Goal: Task Accomplishment & Management: Manage account settings

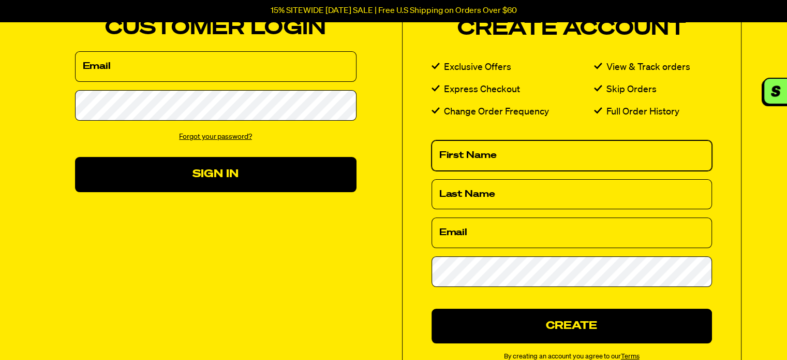
click at [494, 149] on input "First Name" at bounding box center [572, 155] width 280 height 31
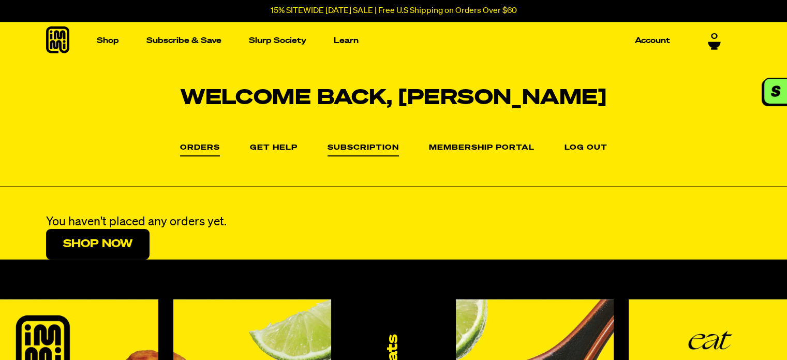
click at [357, 146] on link "Subscription" at bounding box center [363, 150] width 71 height 12
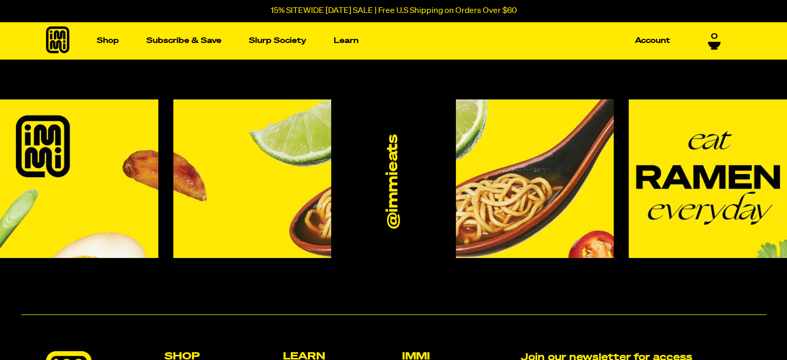
scroll to position [155, 0]
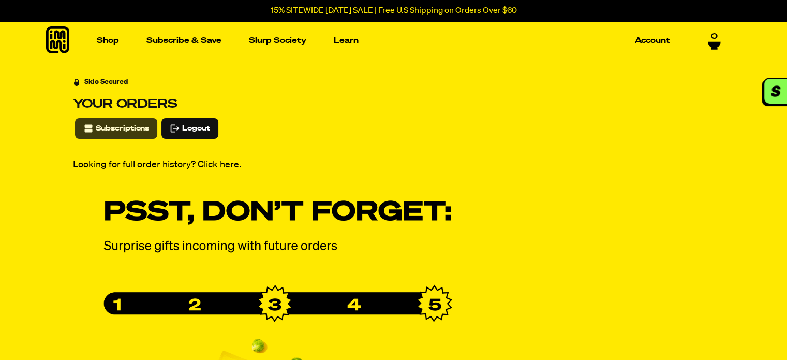
click at [110, 129] on span "Subscriptions" at bounding box center [123, 128] width 54 height 11
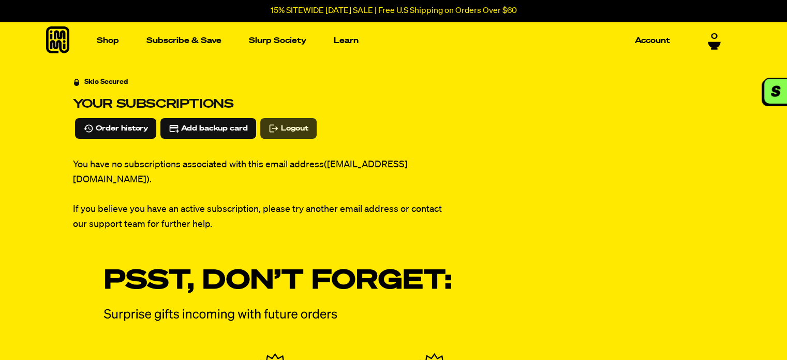
click at [296, 130] on span "Logout" at bounding box center [294, 128] width 27 height 11
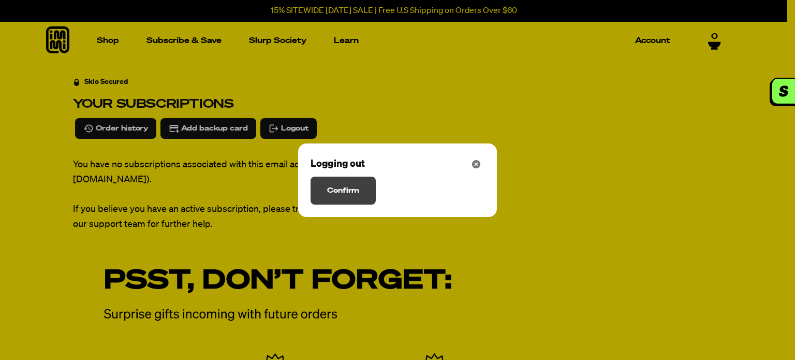
click at [337, 186] on span "Confirm" at bounding box center [343, 190] width 32 height 11
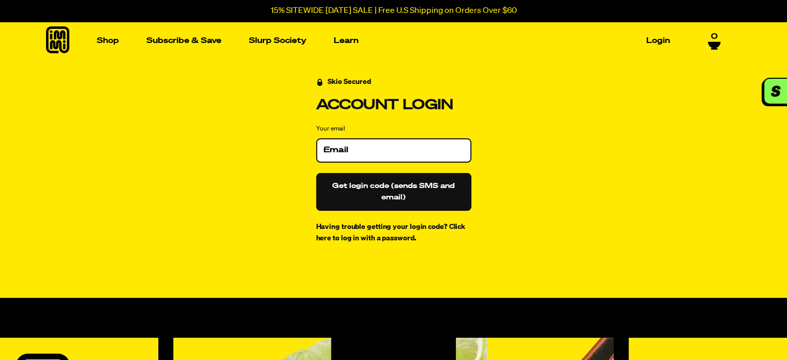
click at [381, 147] on input "Your email" at bounding box center [393, 150] width 141 height 10
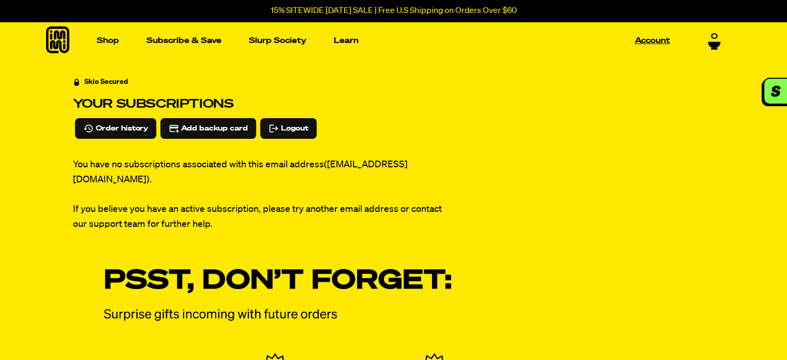
click at [653, 42] on link "Account" at bounding box center [652, 41] width 43 height 16
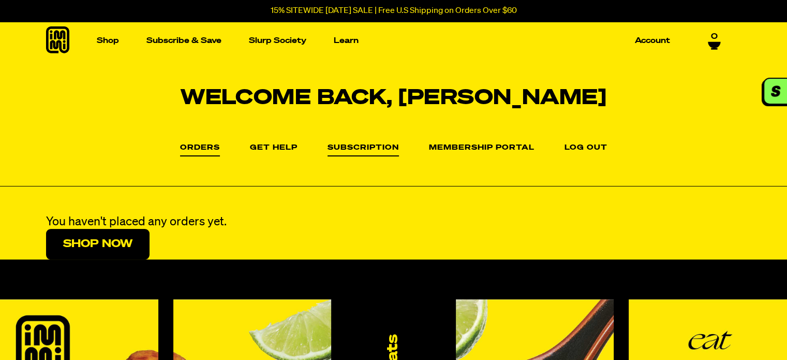
click at [367, 144] on link "Subscription" at bounding box center [363, 150] width 71 height 12
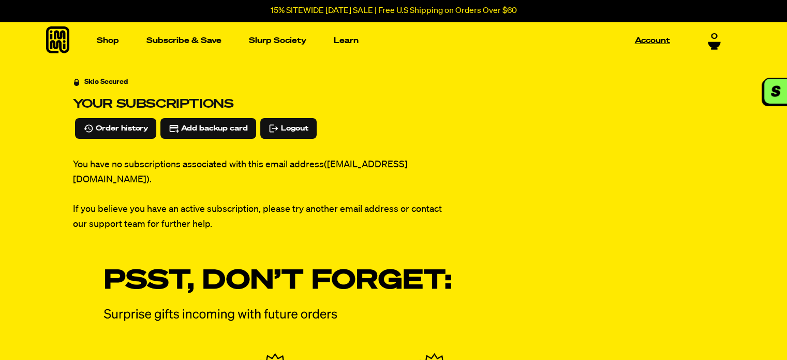
click at [645, 39] on link "Account" at bounding box center [652, 41] width 43 height 16
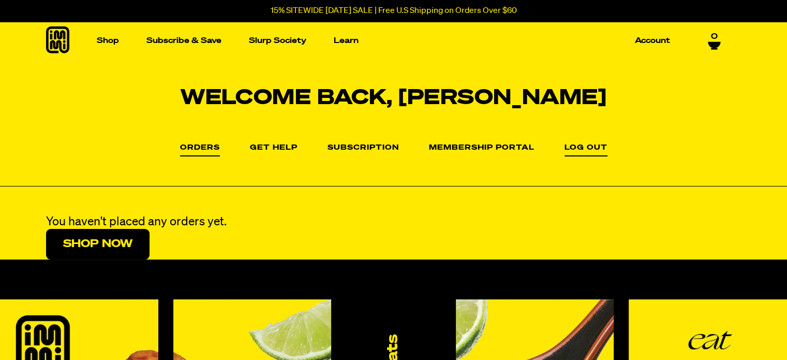
click at [588, 144] on link "Log out" at bounding box center [586, 150] width 43 height 12
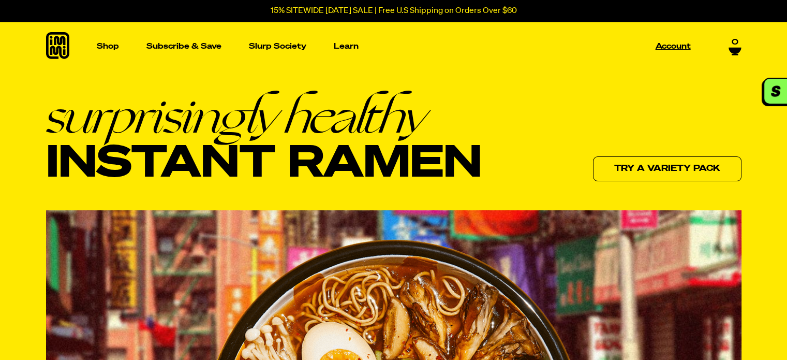
click at [663, 42] on p "Account" at bounding box center [673, 46] width 35 height 8
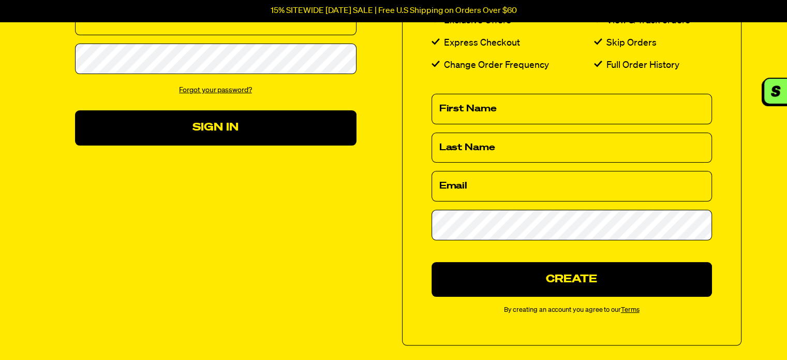
scroll to position [155, 0]
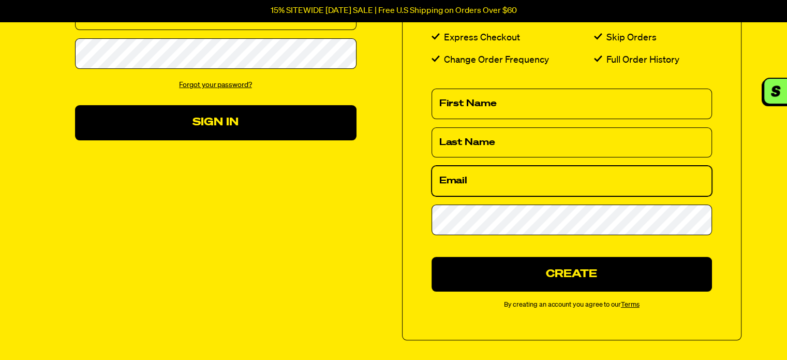
click at [472, 180] on input "Email" at bounding box center [572, 181] width 280 height 31
type input "tmhenderson726@gmail.com"
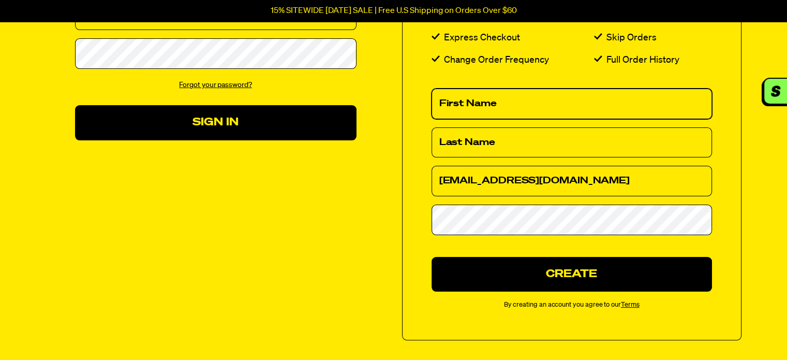
type input "Tara"
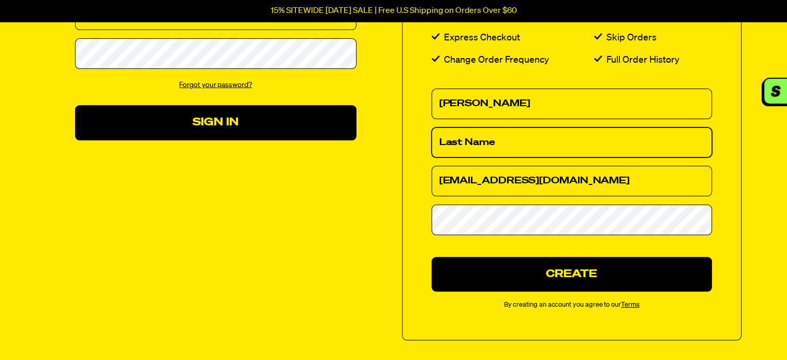
type input "Henderson"
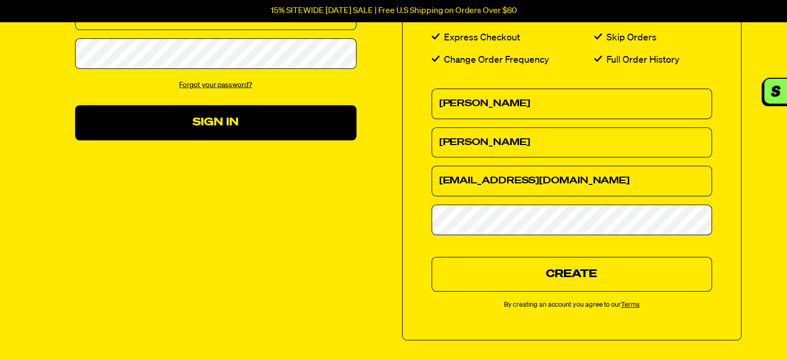
click at [539, 273] on button "Create" at bounding box center [572, 274] width 280 height 35
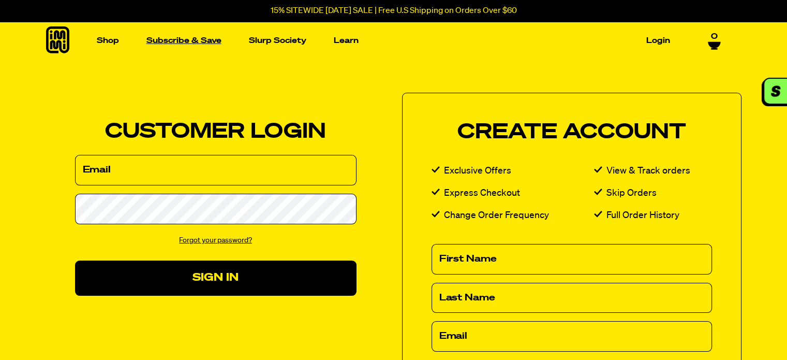
click at [172, 39] on link "Subscribe & Save" at bounding box center [183, 41] width 83 height 16
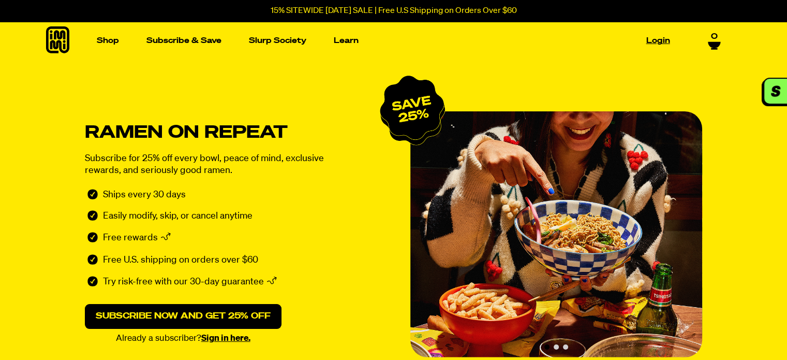
click at [658, 36] on link "Login" at bounding box center [658, 41] width 32 height 16
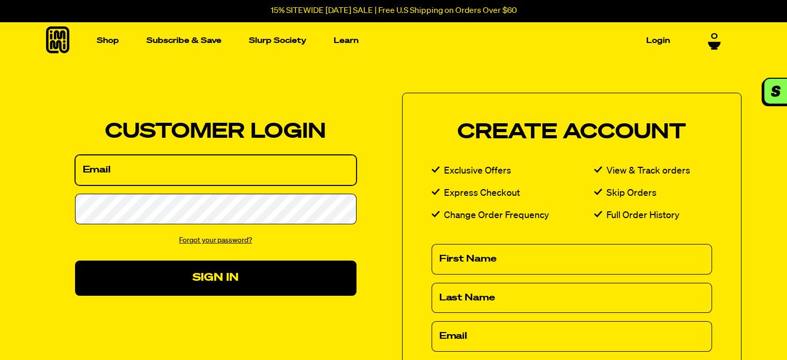
click at [217, 171] on input "Email" at bounding box center [216, 170] width 282 height 31
type input "[EMAIL_ADDRESS][DOMAIN_NAME]"
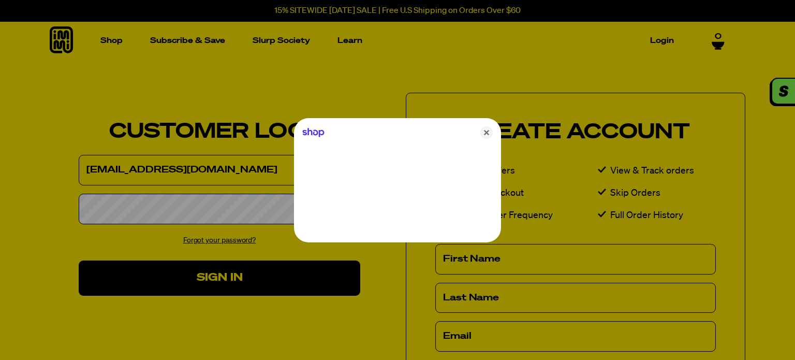
click at [176, 205] on div at bounding box center [397, 180] width 795 height 360
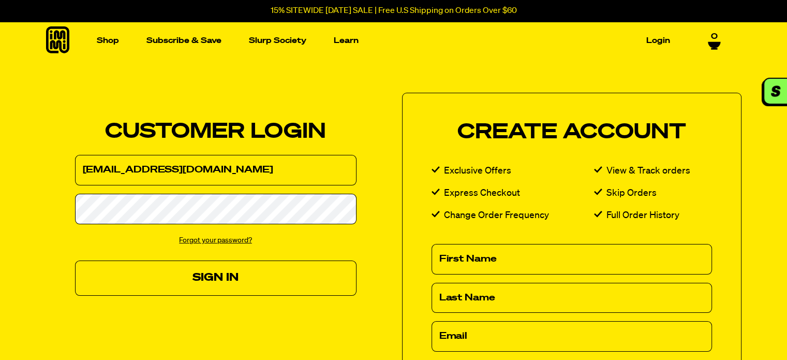
click at [253, 275] on button "Sign In" at bounding box center [216, 277] width 282 height 35
click at [210, 278] on button "Sign In" at bounding box center [216, 277] width 282 height 35
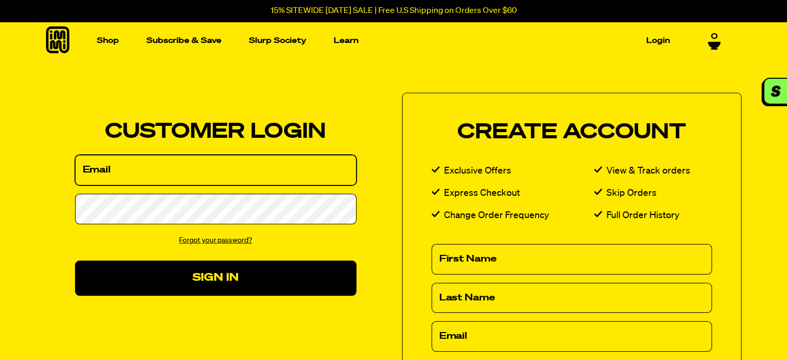
click at [248, 172] on input "Email" at bounding box center [216, 170] width 282 height 31
type input "[EMAIL_ADDRESS][DOMAIN_NAME]"
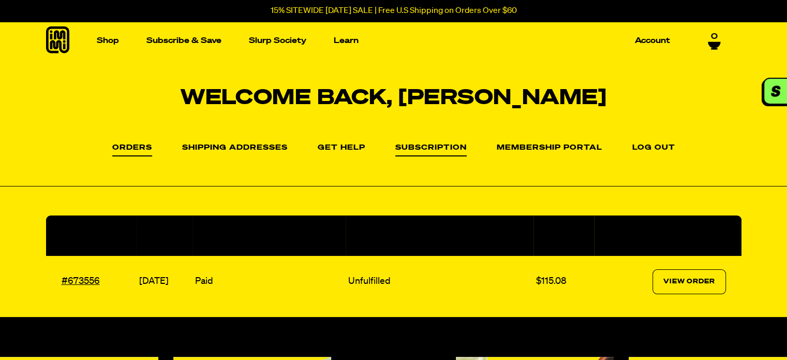
click at [421, 148] on link "Subscription" at bounding box center [430, 150] width 71 height 12
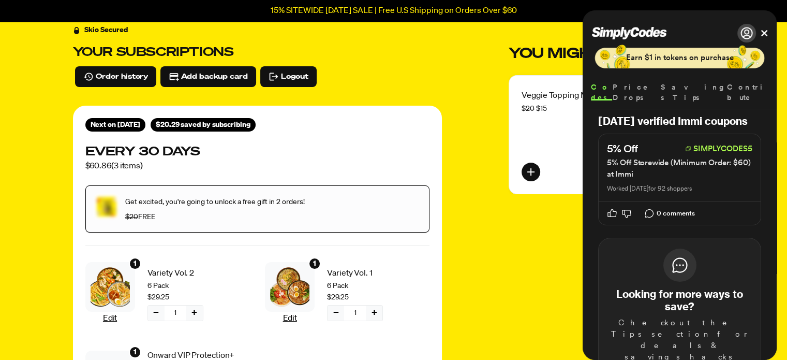
scroll to position [103, 0]
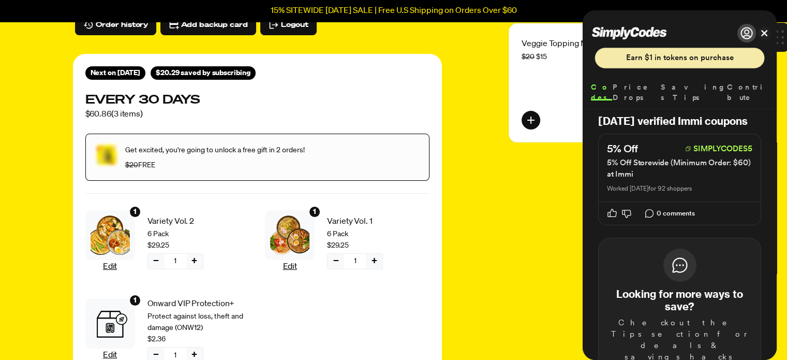
click at [765, 32] on button "Close" at bounding box center [764, 33] width 8 height 8
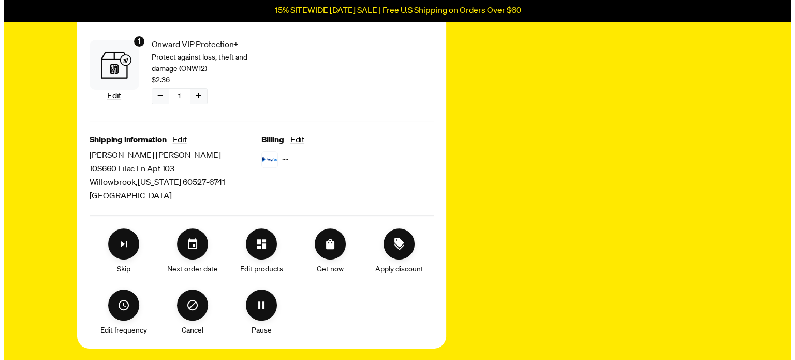
scroll to position [414, 0]
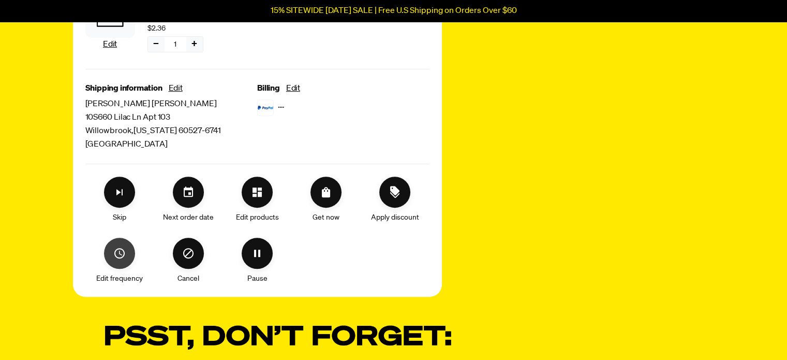
click at [124, 255] on icon "Edit frequency" at bounding box center [119, 253] width 10 height 10
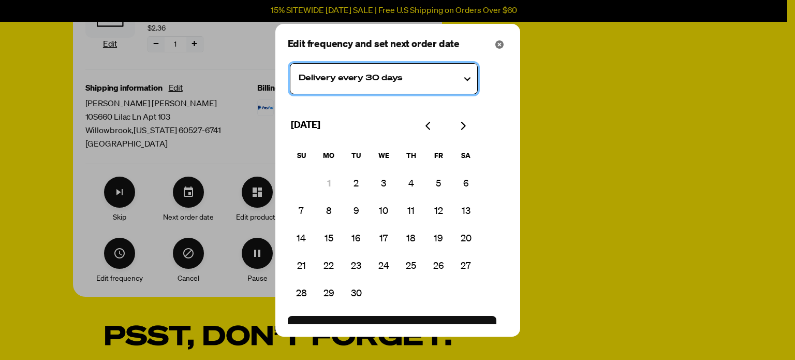
click at [466, 78] on testing "Delivery every 30 days" at bounding box center [384, 78] width 188 height 31
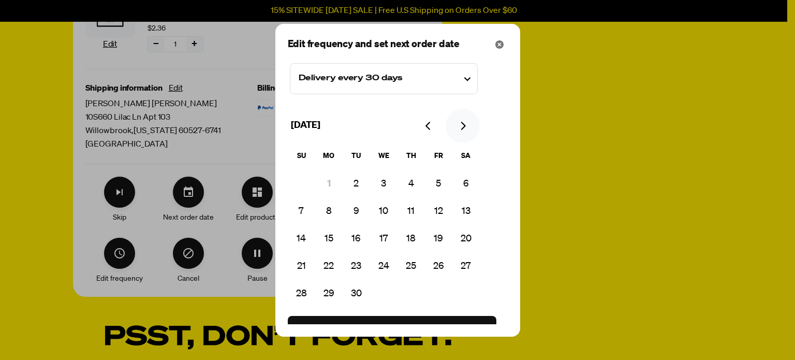
click at [463, 126] on icon "Go to next month" at bounding box center [462, 126] width 8 height 8
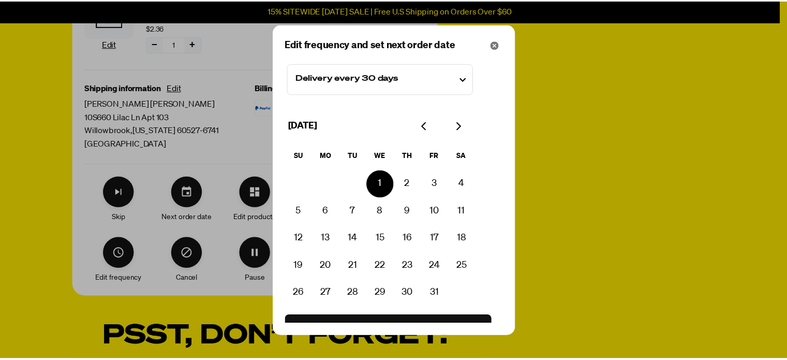
scroll to position [19, 0]
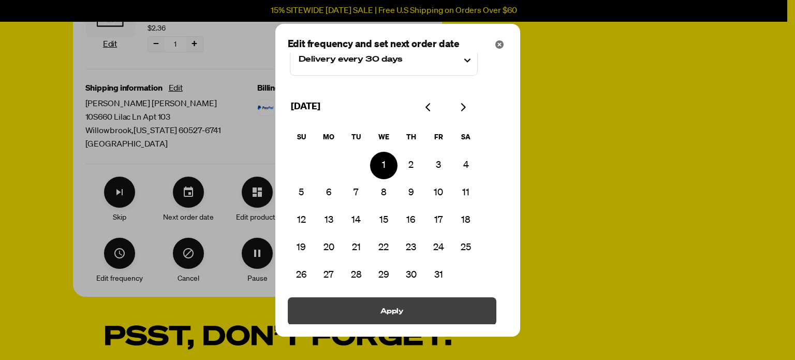
click at [386, 306] on span "Apply" at bounding box center [391, 310] width 23 height 11
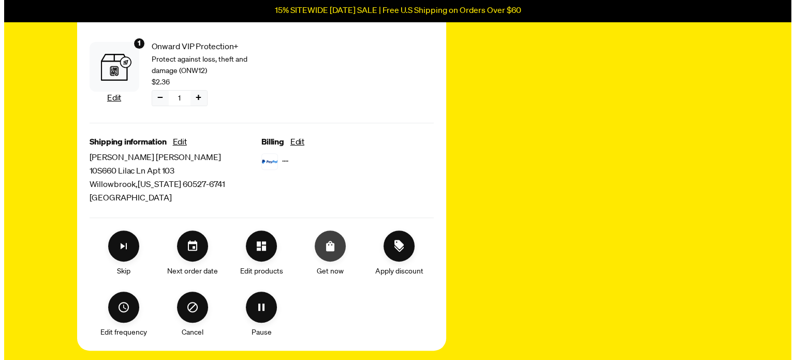
scroll to position [414, 0]
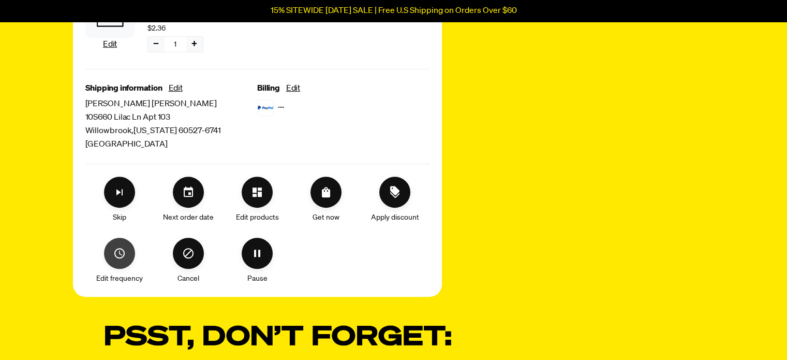
click at [126, 254] on icon "Edit frequency" at bounding box center [119, 253] width 12 height 12
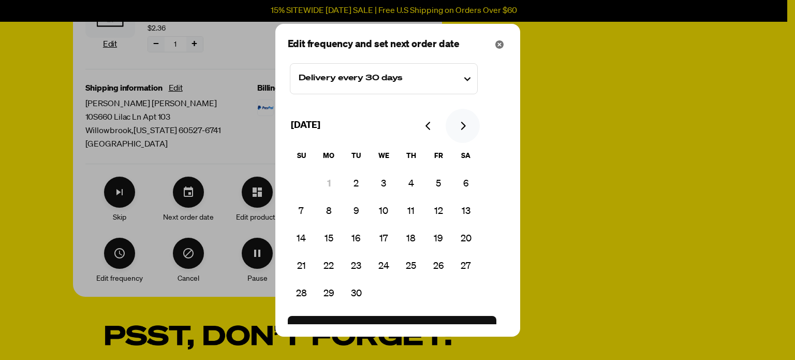
click at [461, 123] on icon "Go to next month" at bounding box center [462, 126] width 8 height 8
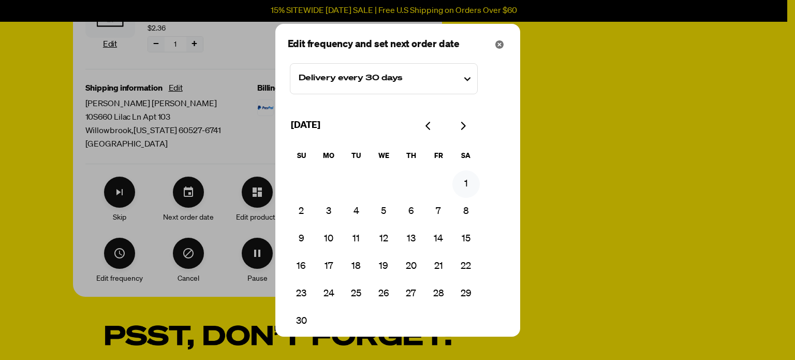
click at [465, 182] on button "1" at bounding box center [465, 183] width 27 height 27
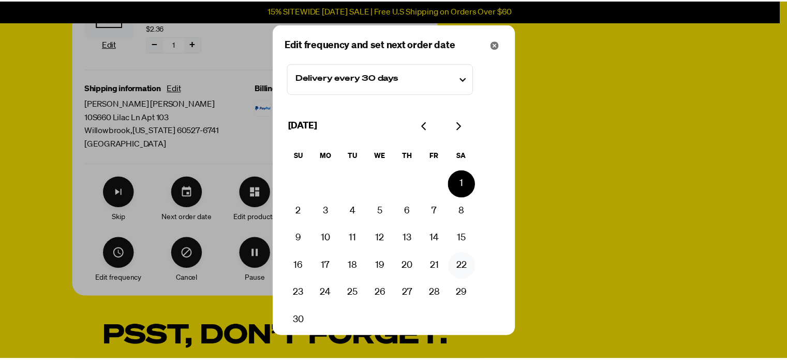
scroll to position [47, 0]
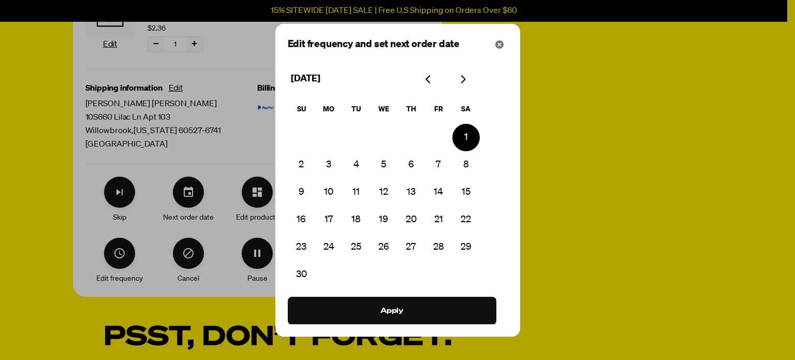
click at [443, 307] on button "Apply" at bounding box center [392, 311] width 209 height 28
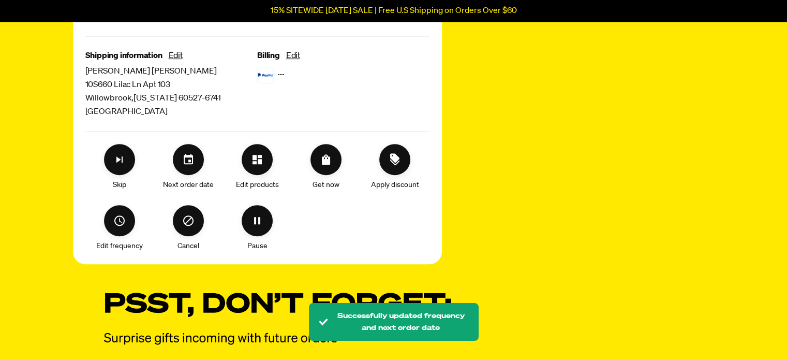
scroll to position [431, 0]
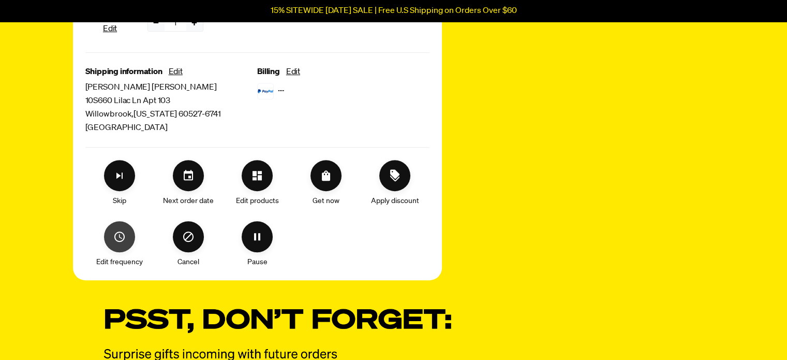
click at [127, 237] on button "Edit frequency" at bounding box center [119, 236] width 31 height 31
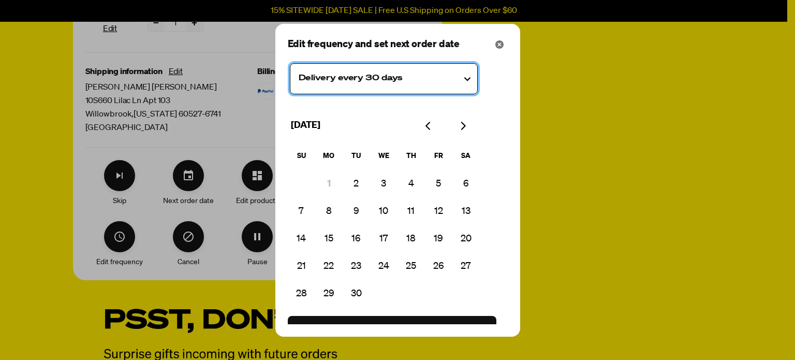
click at [465, 78] on testing "Delivery every 30 days" at bounding box center [384, 78] width 188 height 31
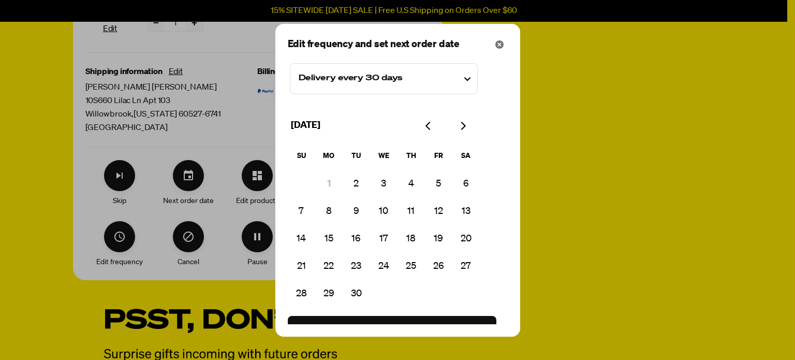
click at [590, 115] on div at bounding box center [397, 180] width 795 height 360
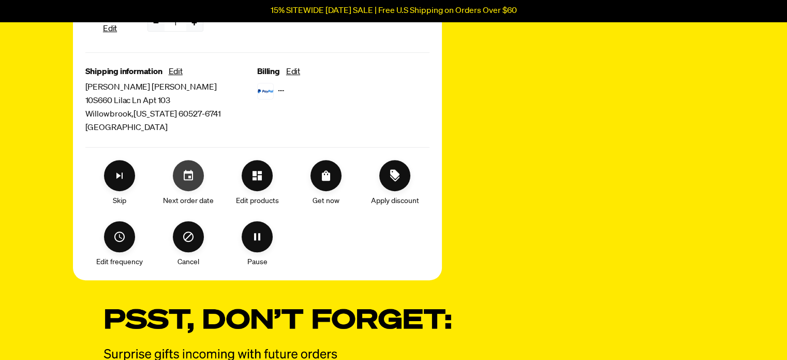
click at [188, 173] on icon "Set your next order date" at bounding box center [188, 175] width 9 height 10
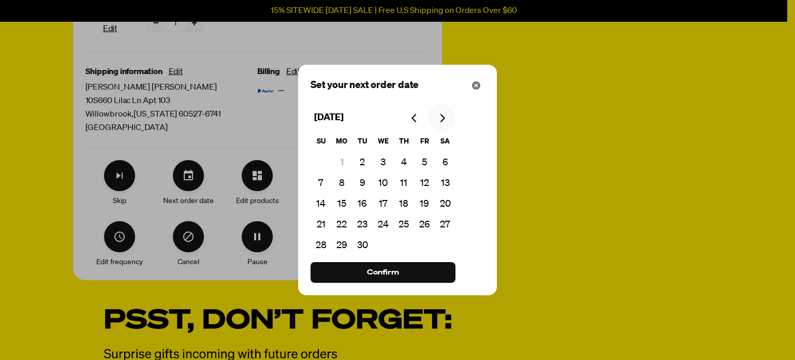
click at [441, 117] on icon "Go to next month" at bounding box center [442, 118] width 8 height 8
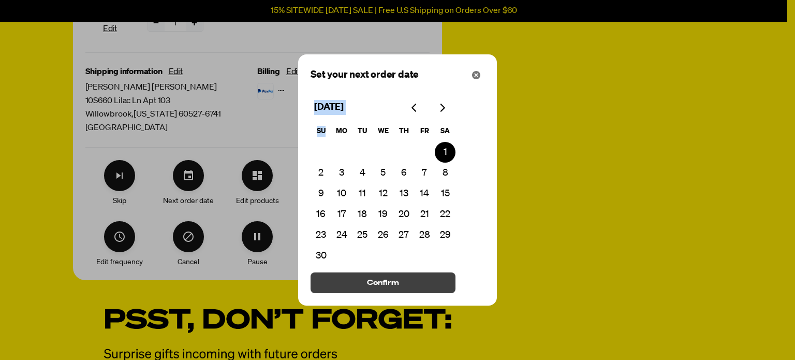
click at [407, 276] on button "Confirm" at bounding box center [382, 282] width 145 height 21
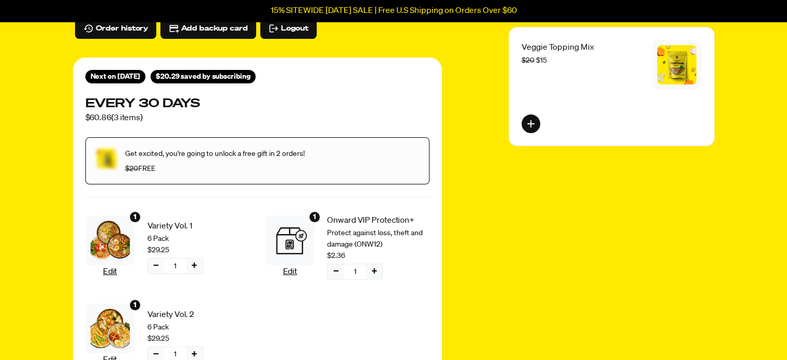
scroll to position [68, 0]
